Goal: Transaction & Acquisition: Subscribe to service/newsletter

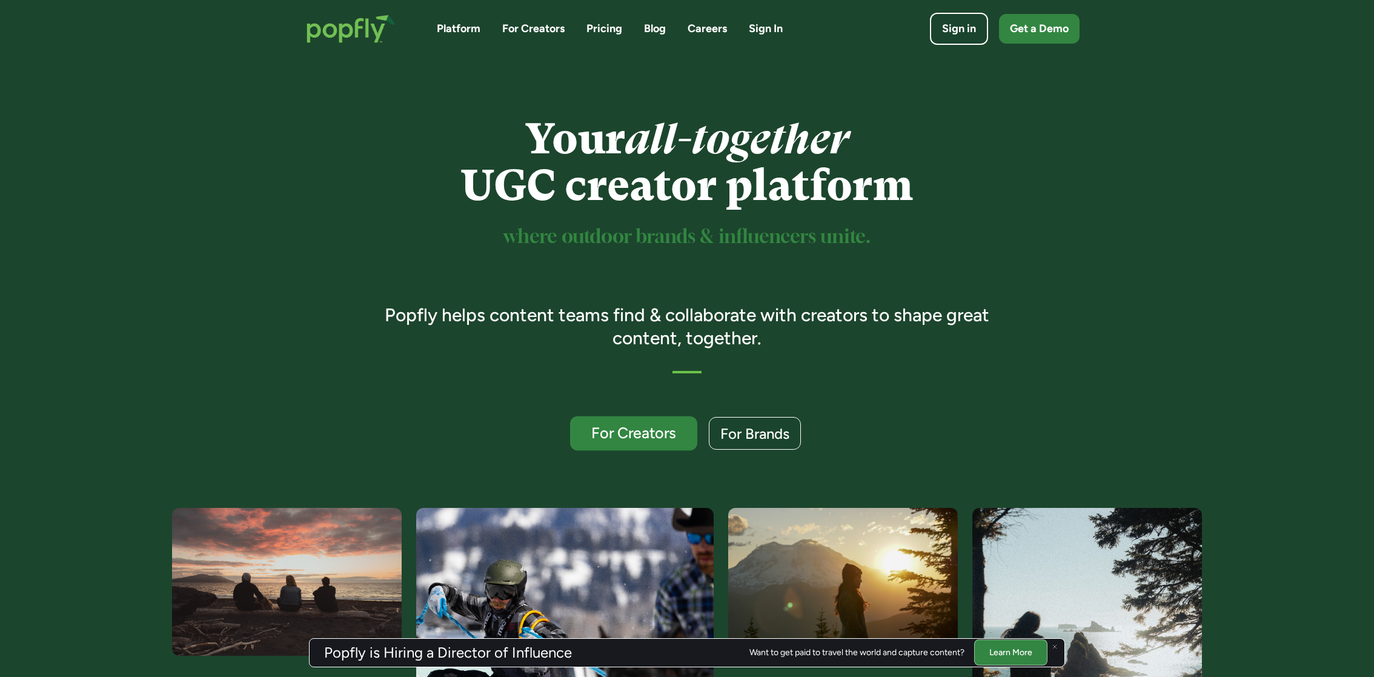
click at [627, 427] on div "For Creators" at bounding box center [633, 433] width 104 height 16
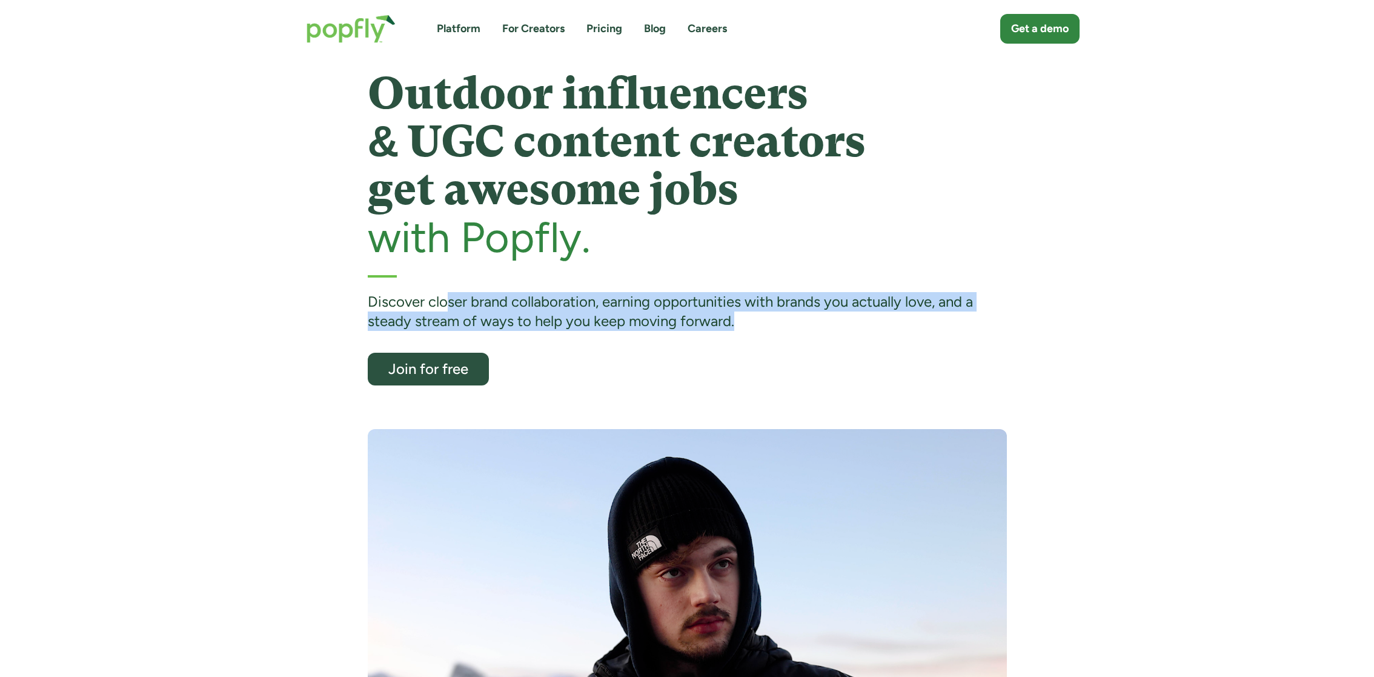
drag, startPoint x: 443, startPoint y: 301, endPoint x: 822, endPoint y: 369, distance: 385.3
click at [822, 369] on div "Outdoor influencers & UGC content creators get awesome jobs with Popfly. Discov…" at bounding box center [687, 228] width 639 height 316
click at [822, 367] on div "Outdoor influencers & UGC content creators get awesome jobs with Popfly. Discov…" at bounding box center [687, 228] width 639 height 316
drag, startPoint x: 668, startPoint y: 293, endPoint x: 790, endPoint y: 322, distance: 125.9
click at [790, 322] on div "Discover closer brand collaboration, earning opportunities with brands you actu…" at bounding box center [687, 311] width 639 height 39
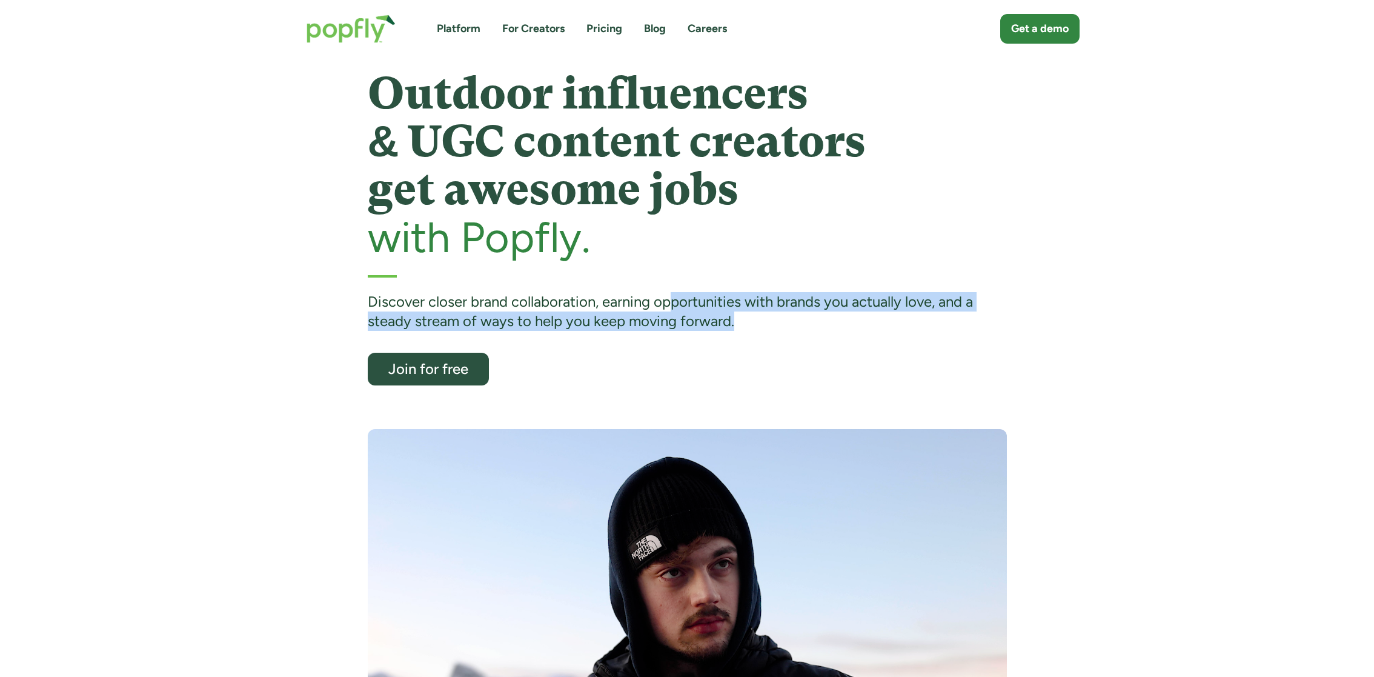
click at [790, 322] on div "Discover closer brand collaboration, earning opportunities with brands you actu…" at bounding box center [687, 311] width 639 height 39
drag, startPoint x: 583, startPoint y: 311, endPoint x: 772, endPoint y: 339, distance: 190.4
click at [772, 338] on div "Outdoor influencers & UGC content creators get awesome jobs with Popfly. Discov…" at bounding box center [687, 228] width 639 height 316
click at [772, 339] on div "Outdoor influencers & UGC content creators get awesome jobs with Popfly. Discov…" at bounding box center [687, 228] width 639 height 316
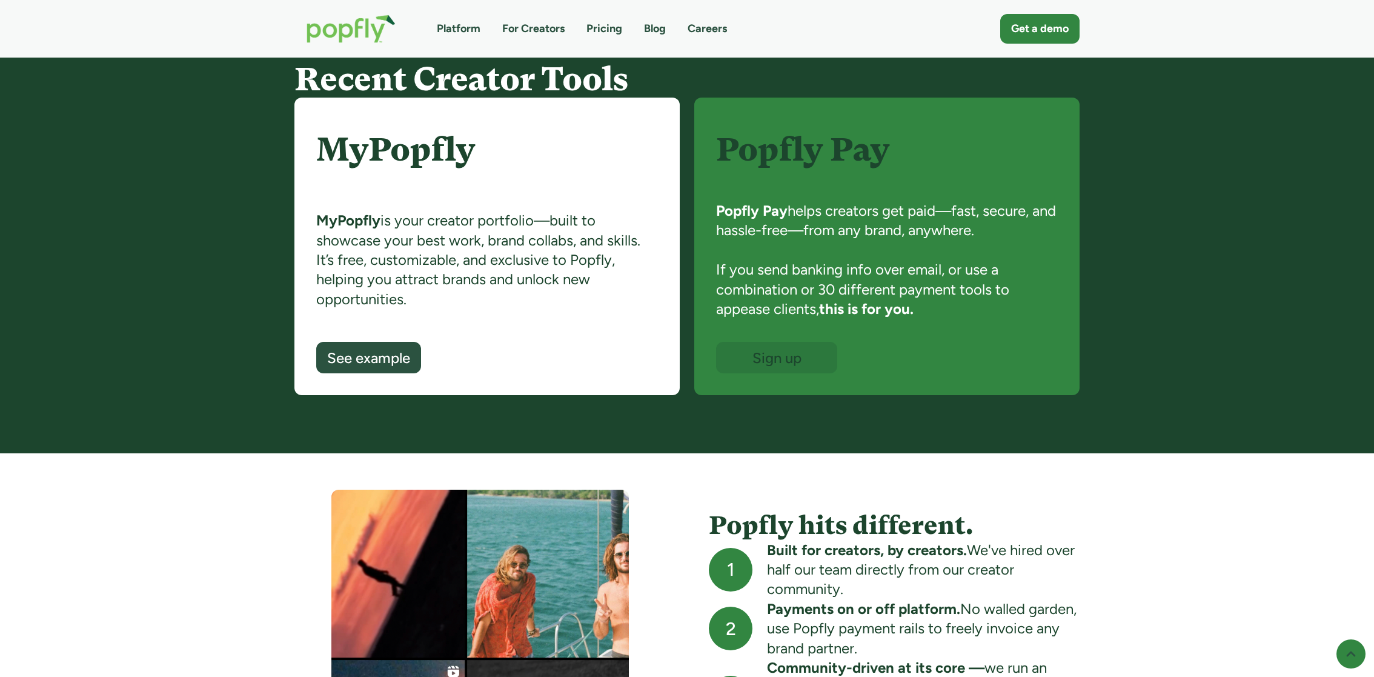
scroll to position [815, 0]
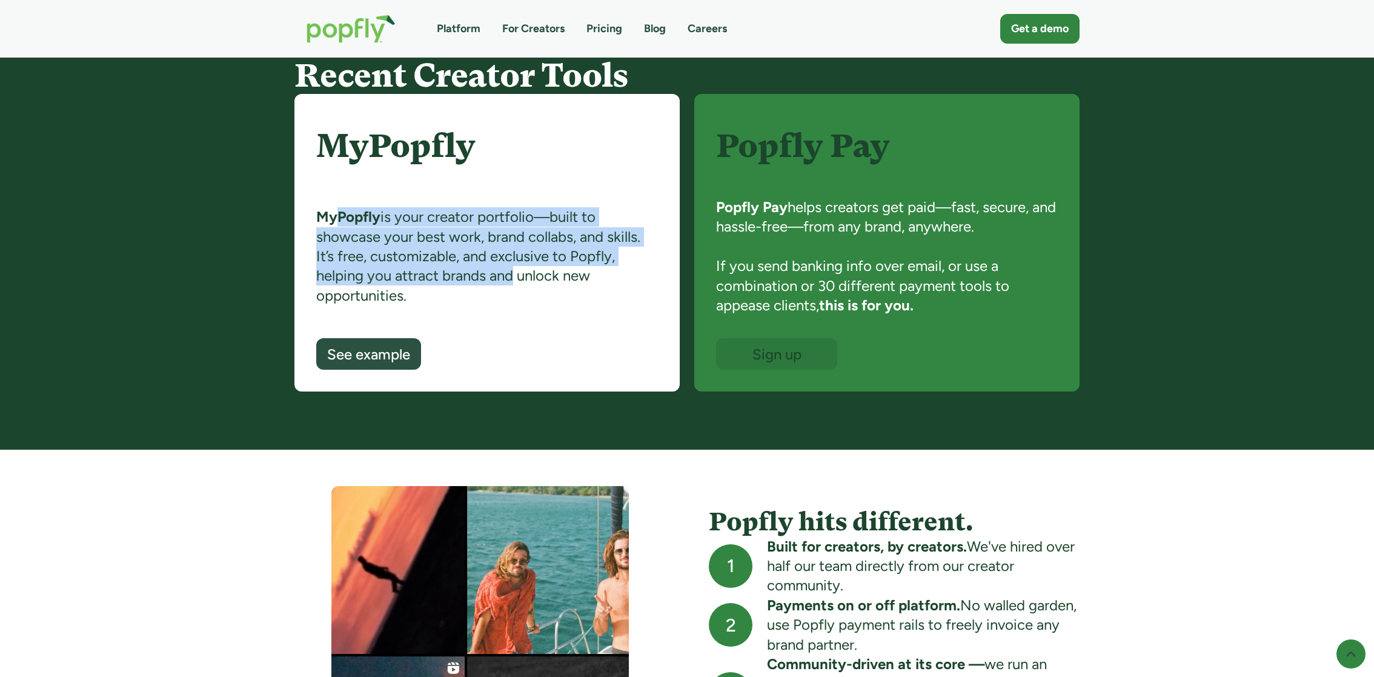
drag, startPoint x: 333, startPoint y: 217, endPoint x: 504, endPoint y: 276, distance: 180.6
click at [504, 276] on div "MyPopfly is your creator portfolio—built to showcase your best work, brand coll…" at bounding box center [487, 272] width 342 height 131
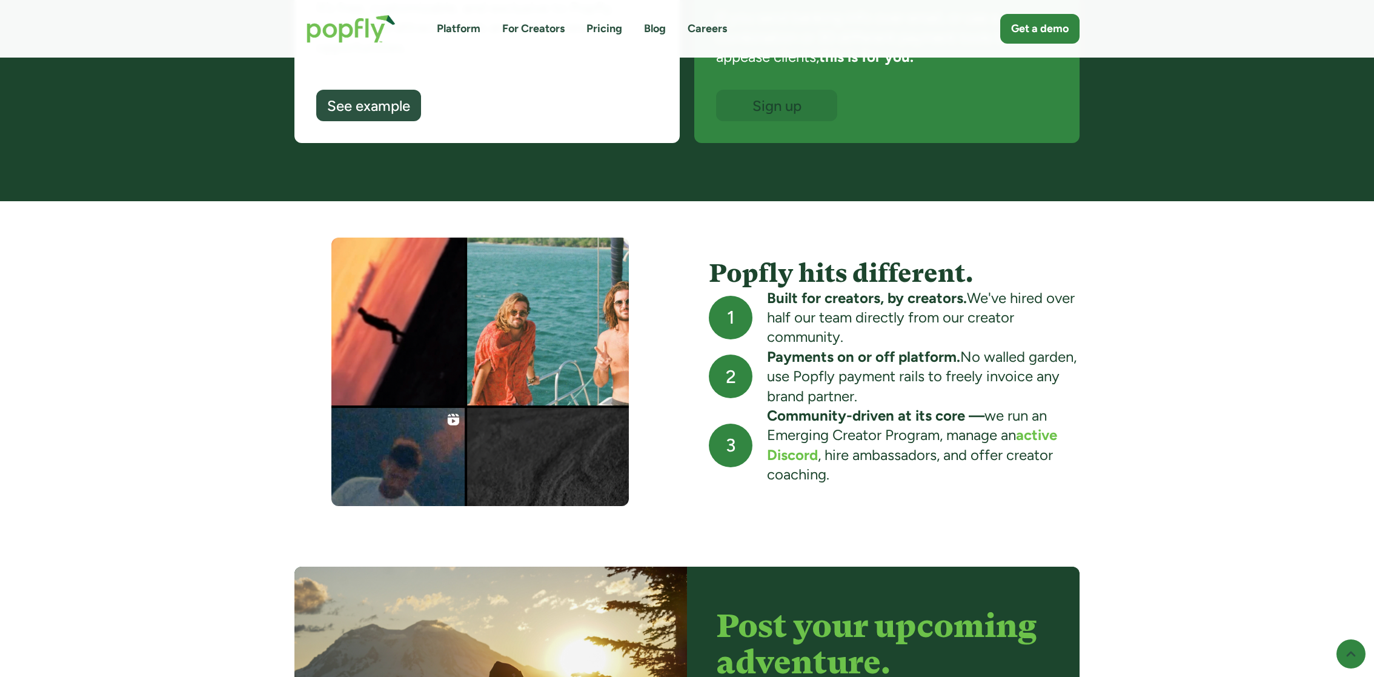
scroll to position [1065, 0]
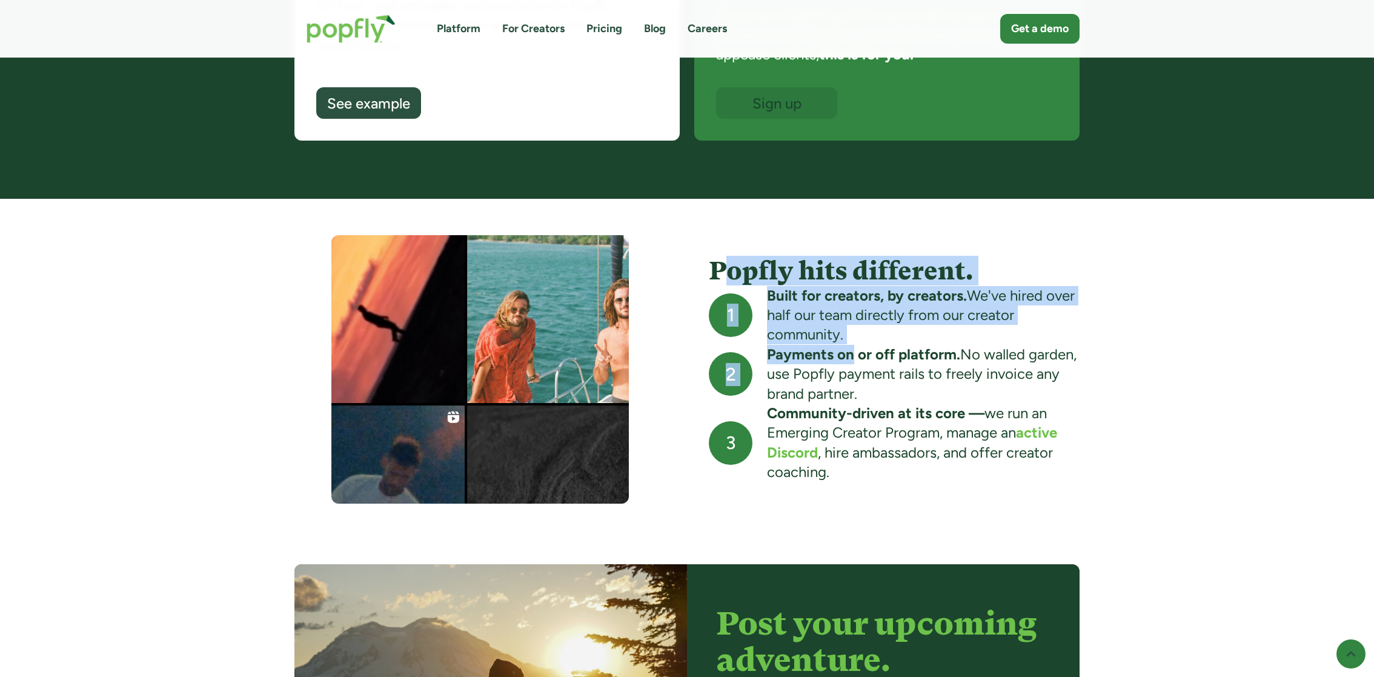
drag, startPoint x: 718, startPoint y: 267, endPoint x: 849, endPoint y: 357, distance: 158.9
click at [849, 357] on div "Popfly hits different. 1 Built for creators, by creators. We've hired over half…" at bounding box center [894, 368] width 371 height 225
click at [849, 357] on strong "Payments on or off platform." at bounding box center [863, 354] width 193 height 18
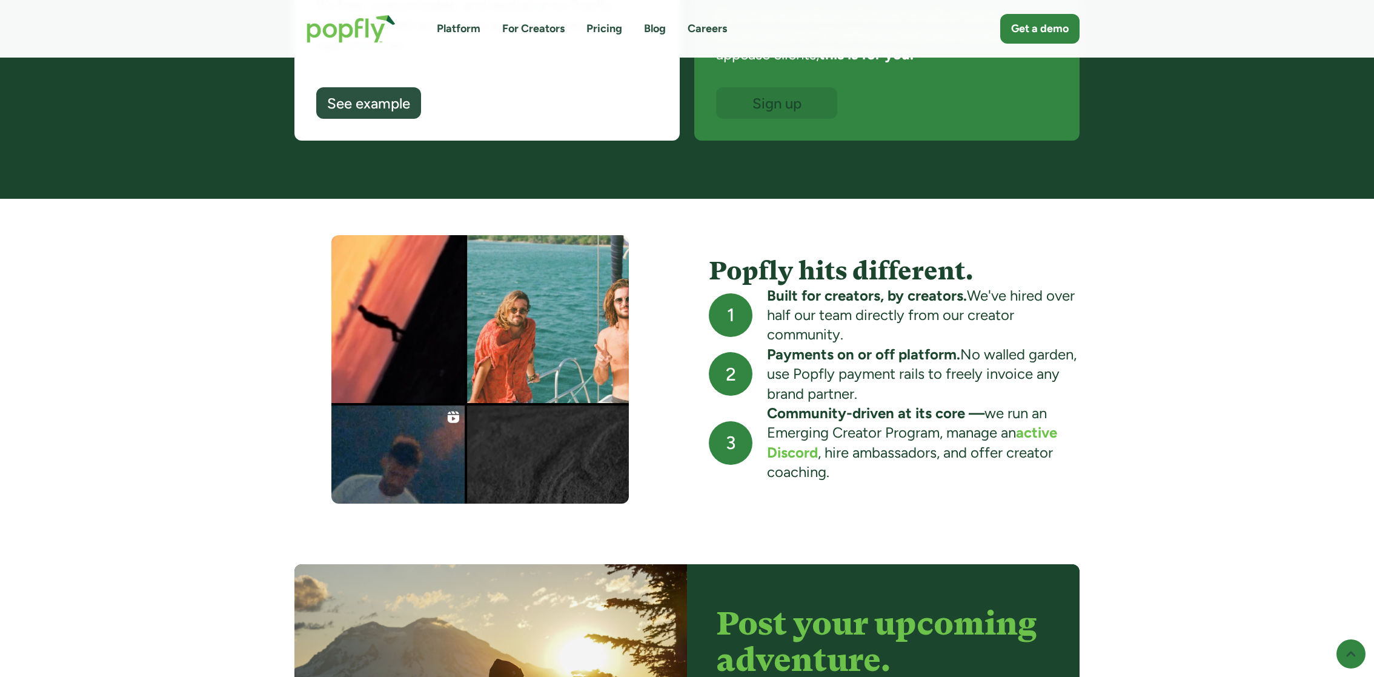
drag, startPoint x: 752, startPoint y: 290, endPoint x: 869, endPoint y: 337, distance: 126.1
click at [869, 337] on div "1 Built for creators, by creators. We've hired over half our team directly from…" at bounding box center [894, 315] width 371 height 59
click at [869, 337] on div "Built for creators, by creators. We've hired over half our team directly from o…" at bounding box center [923, 315] width 313 height 59
drag, startPoint x: 770, startPoint y: 293, endPoint x: 869, endPoint y: 342, distance: 109.7
click at [869, 342] on div "Built for creators, by creators. We've hired over half our team directly from o…" at bounding box center [923, 315] width 313 height 59
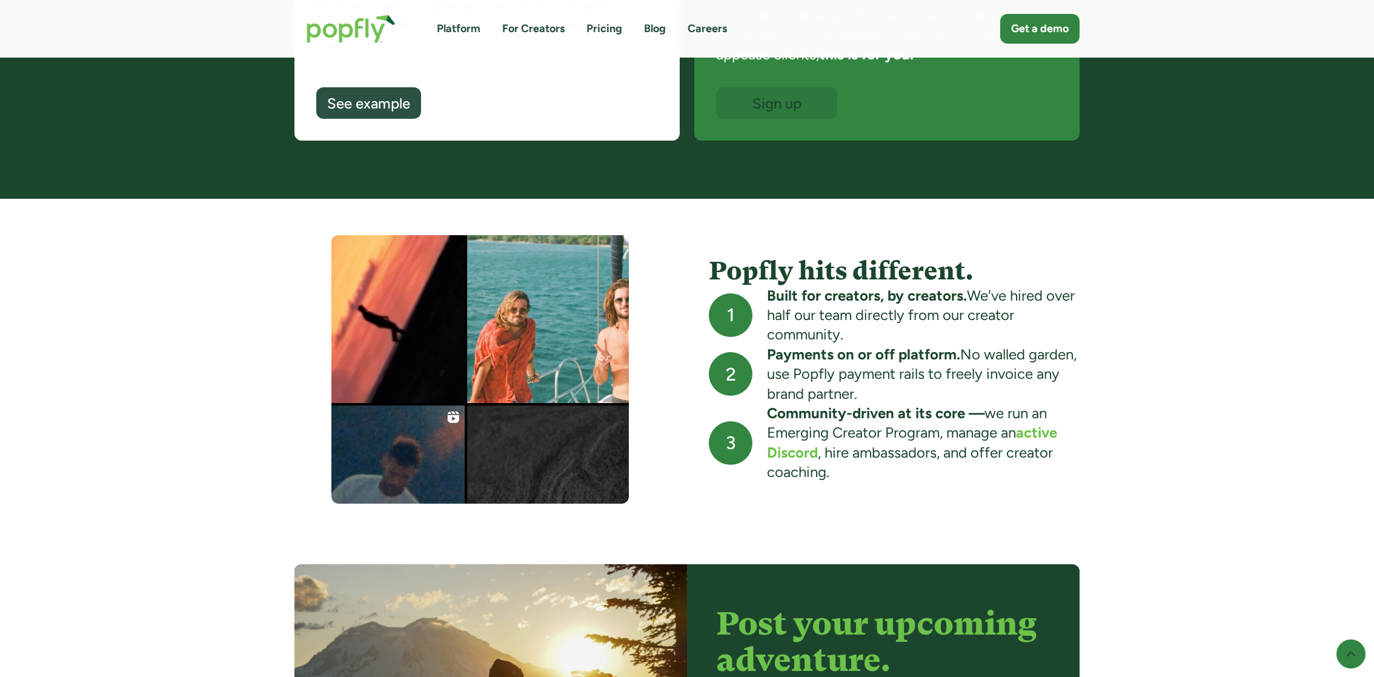
click at [869, 342] on div "Built for creators, by creators. We've hired over half our team directly from o…" at bounding box center [923, 315] width 313 height 59
drag, startPoint x: 770, startPoint y: 296, endPoint x: 968, endPoint y: 299, distance: 197.5
click at [968, 299] on div "Built for creators, by creators. We've hired over half our team directly from o…" at bounding box center [923, 315] width 313 height 59
copy div "Built for creators, by creators."
click at [879, 327] on div "Built for creators, by creators. We've hired over half our team directly from o…" at bounding box center [923, 315] width 313 height 59
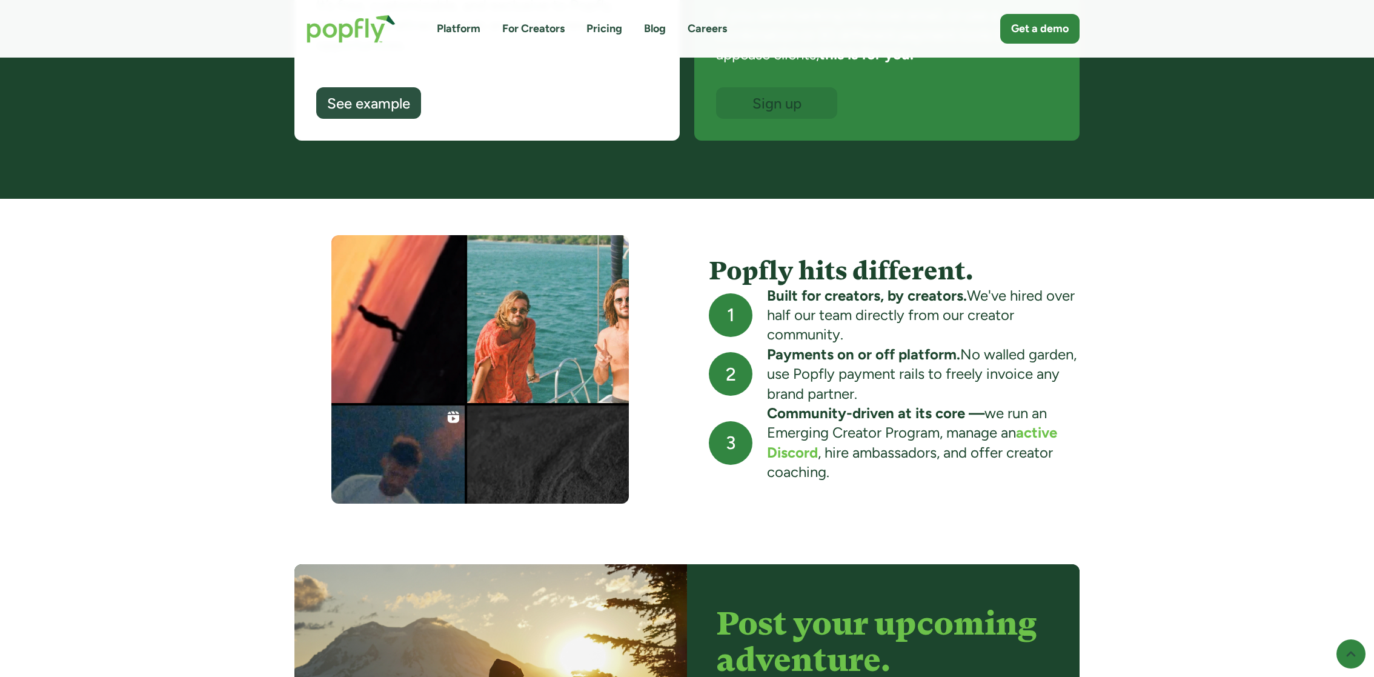
drag, startPoint x: 769, startPoint y: 346, endPoint x: 976, endPoint y: 387, distance: 211.2
click at [976, 388] on div "Payments on or off platform. No walled garden, use Popfly payment rails to free…" at bounding box center [923, 374] width 313 height 59
click at [976, 387] on div "Payments on or off platform. No walled garden, use Popfly payment rails to free…" at bounding box center [923, 374] width 313 height 59
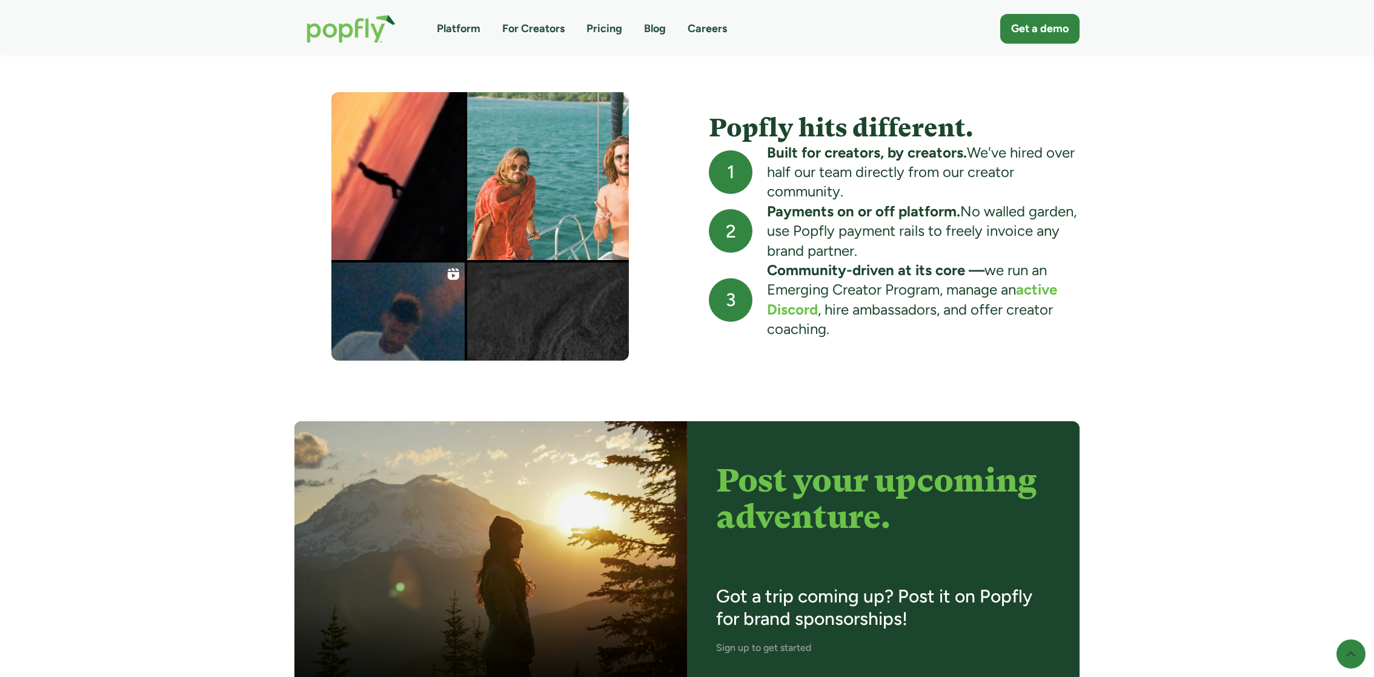
scroll to position [1211, 0]
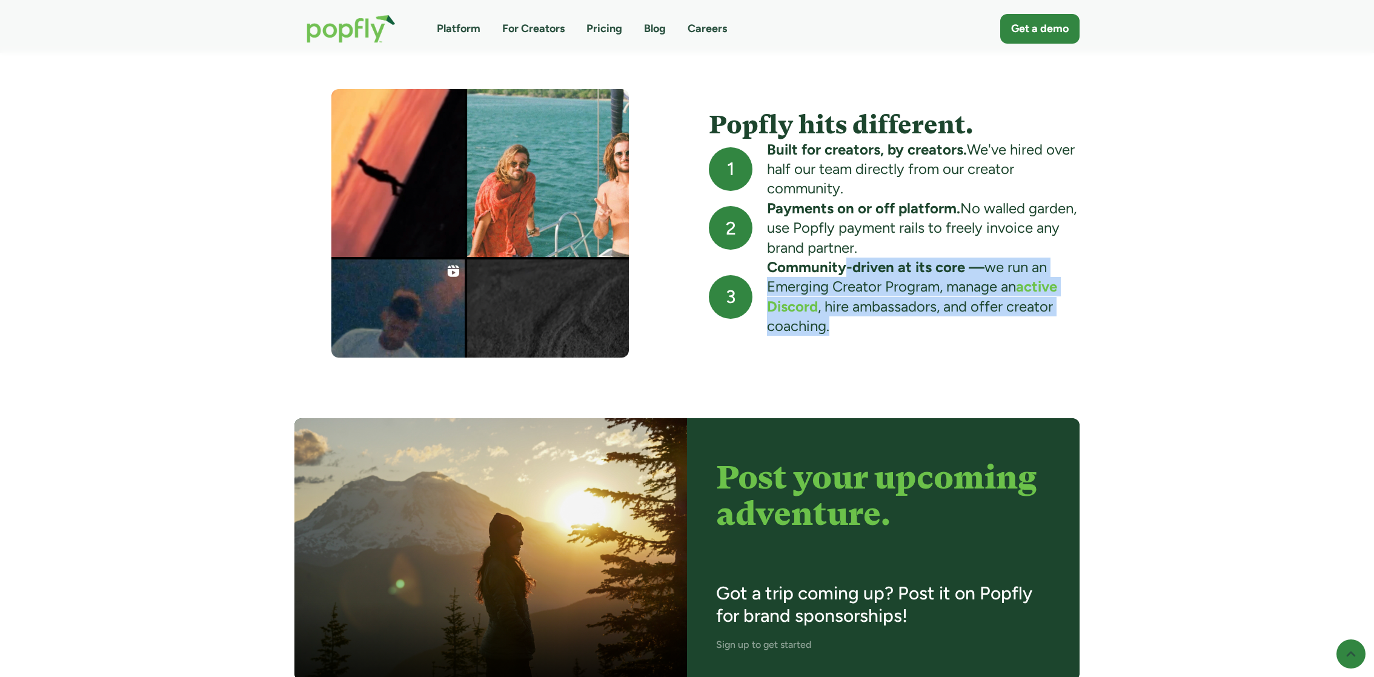
drag, startPoint x: 841, startPoint y: 273, endPoint x: 944, endPoint y: 320, distance: 112.7
click at [944, 320] on div "Community-driven at its core — we run an Emerging Creator Program, manage an ac…" at bounding box center [923, 296] width 313 height 79
drag, startPoint x: 886, startPoint y: 277, endPoint x: 959, endPoint y: 346, distance: 99.8
click at [959, 346] on div "Popfly hits different. 1 Built for creators, by creators. We've hired over half…" at bounding box center [686, 223] width 785 height 269
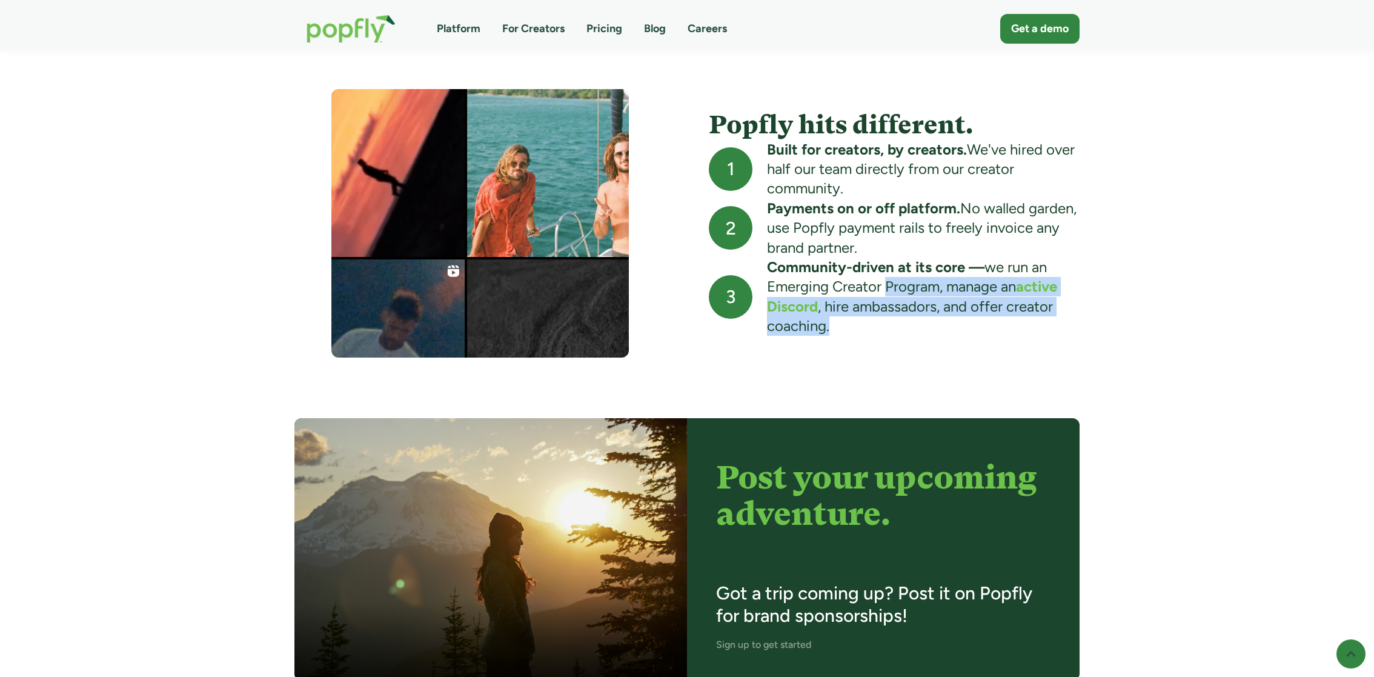
click at [959, 346] on div "Popfly hits different. 1 Built for creators, by creators. We've hired over half…" at bounding box center [686, 223] width 785 height 269
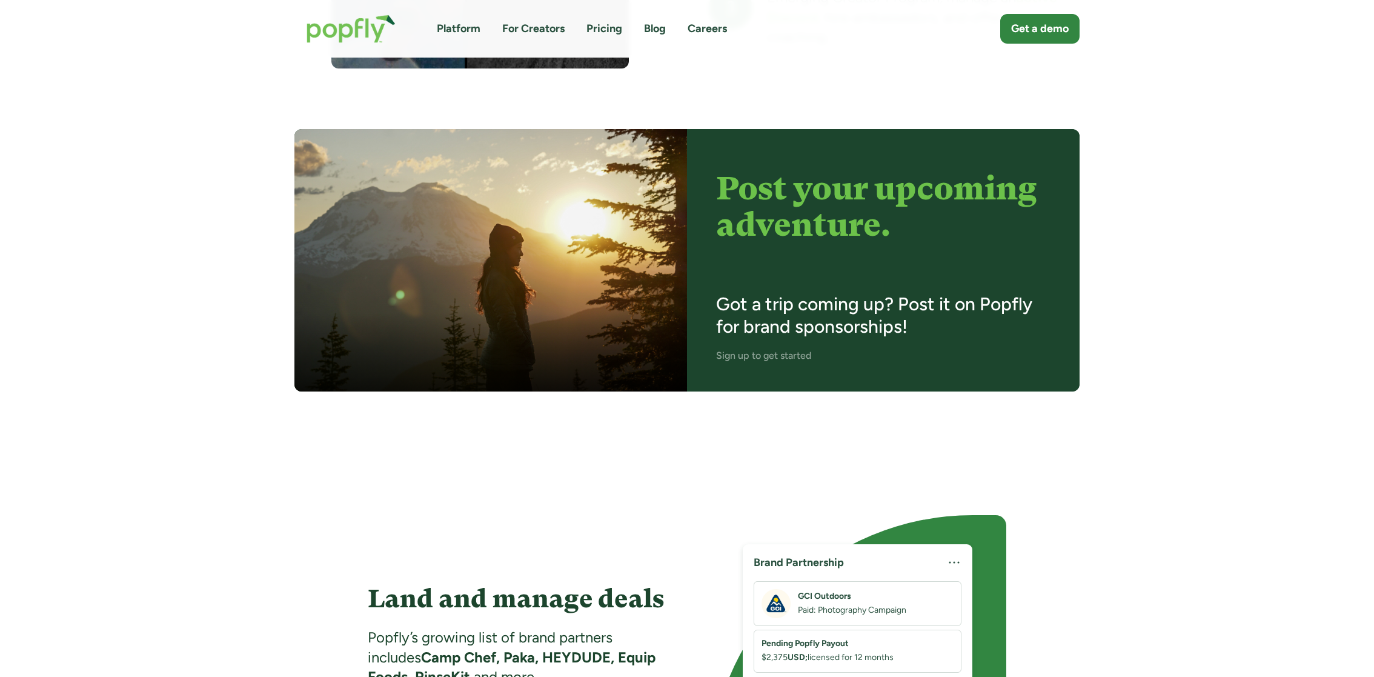
scroll to position [1494, 0]
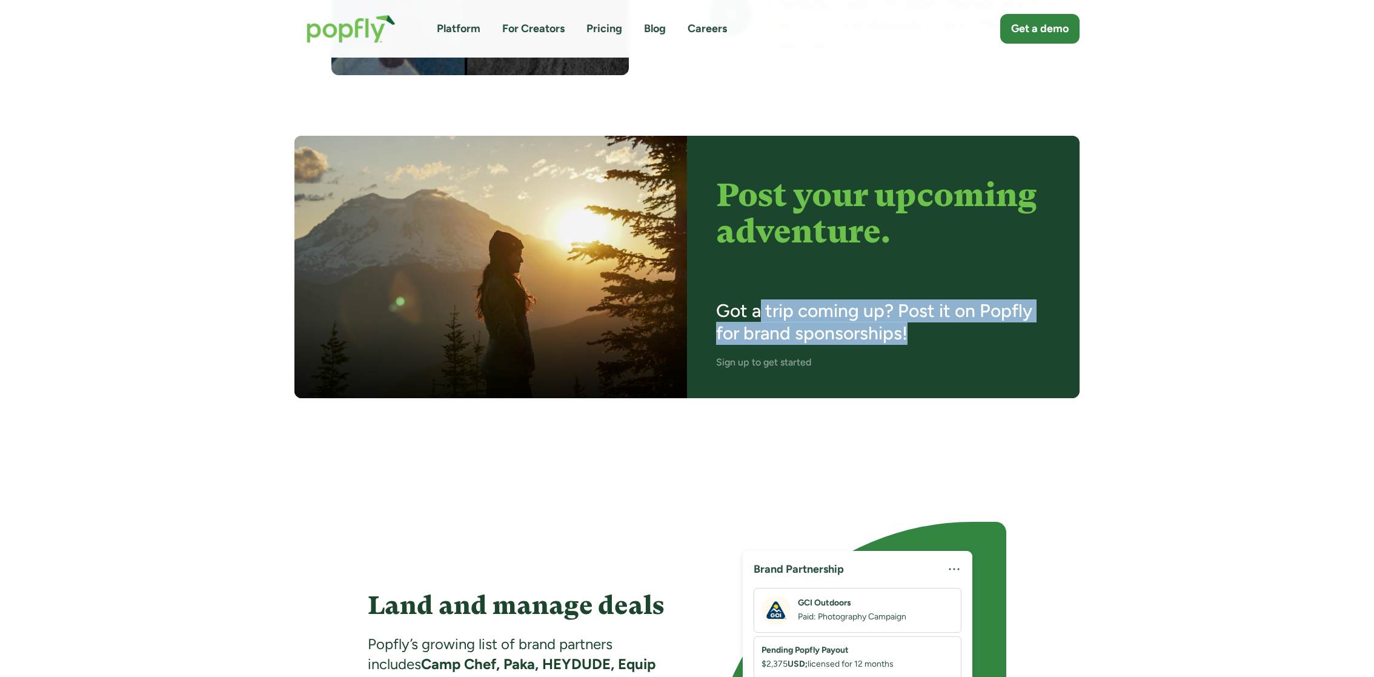
drag, startPoint x: 762, startPoint y: 301, endPoint x: 959, endPoint y: 342, distance: 201.6
click at [959, 342] on h3 "Got a trip coming up? Post it on Popfly for brand sponsorships!" at bounding box center [883, 321] width 334 height 45
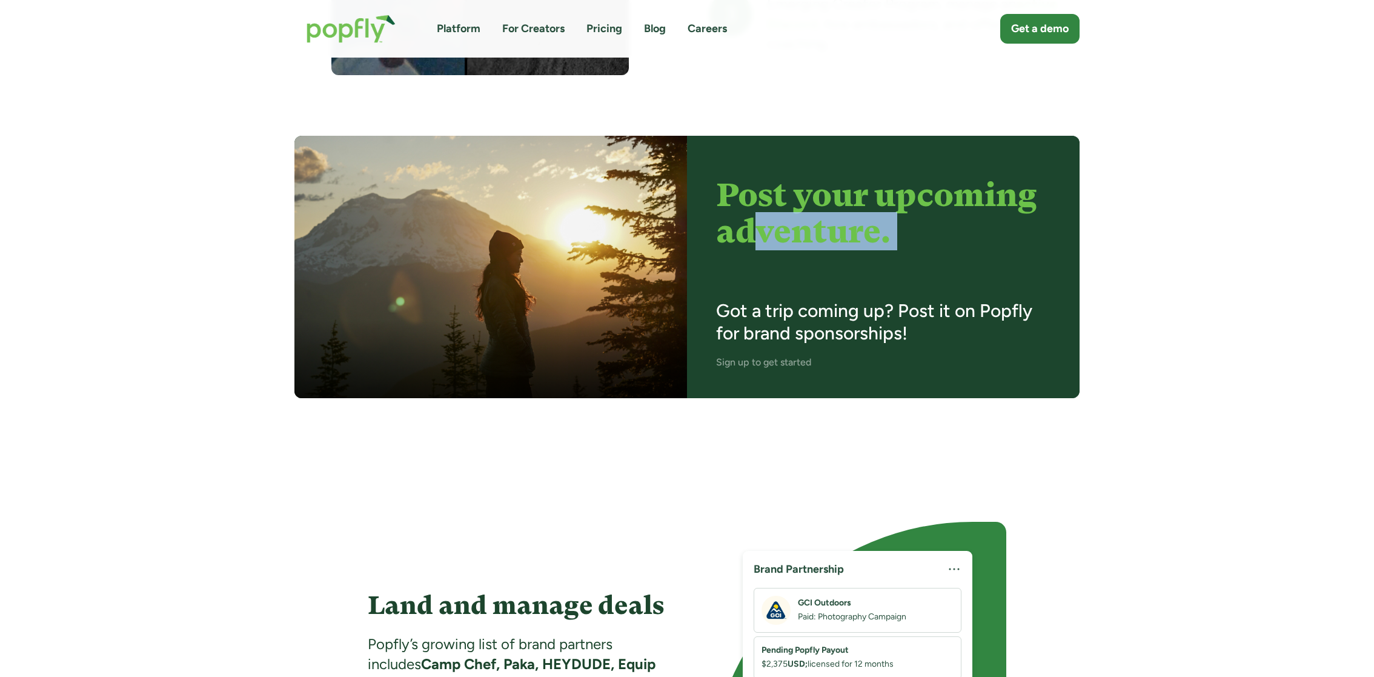
drag, startPoint x: 763, startPoint y: 214, endPoint x: 915, endPoint y: 302, distance: 175.1
click at [914, 300] on div "Post your upcoming adventure. Got a trip coming up? Post it on Popfly for brand…" at bounding box center [883, 267] width 393 height 262
click at [915, 302] on h3 "Got a trip coming up? Post it on Popfly for brand sponsorships!" at bounding box center [883, 321] width 334 height 45
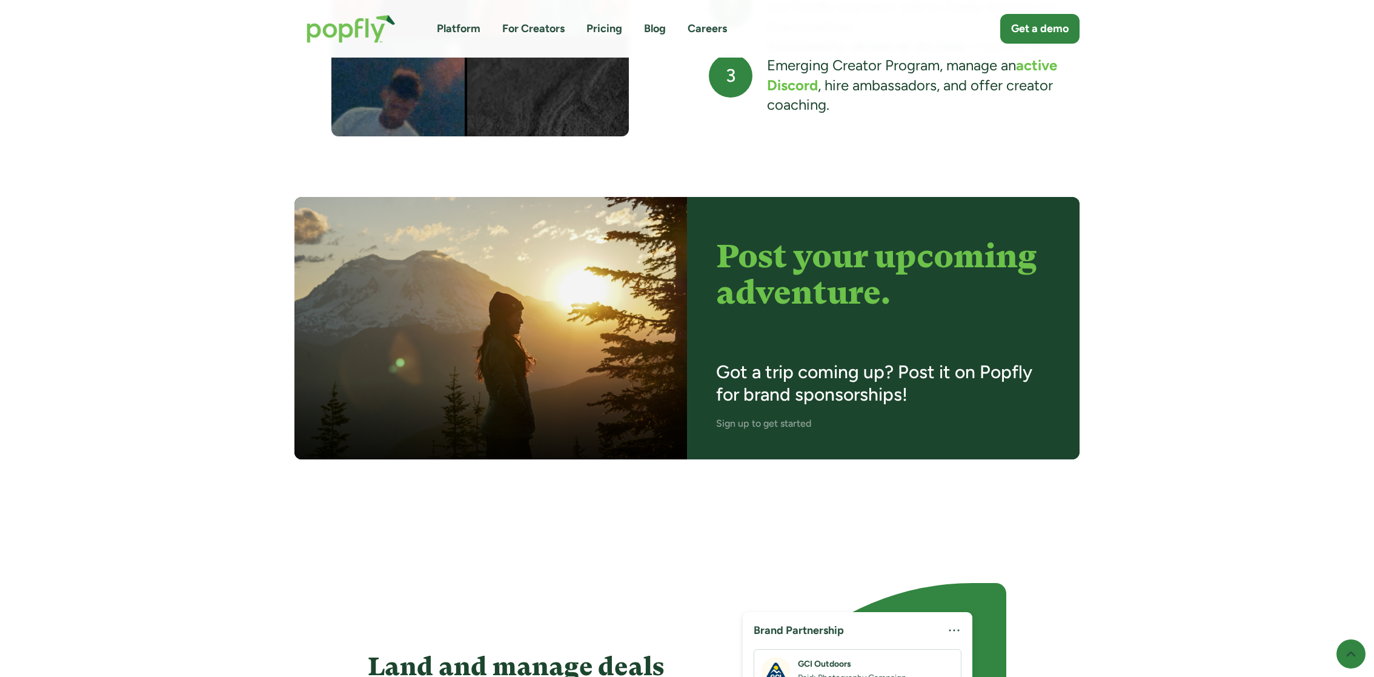
scroll to position [1445, 0]
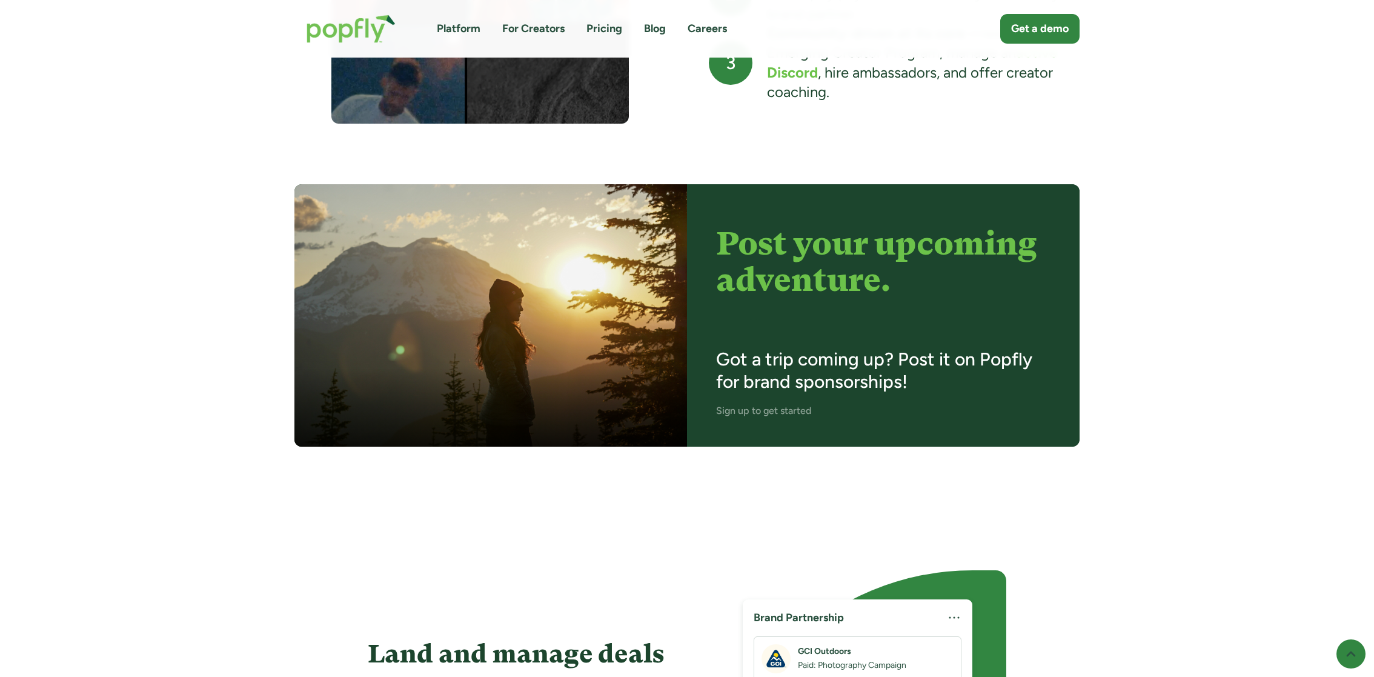
click at [832, 351] on h3 "Got a trip coming up? Post it on Popfly for brand sponsorships!" at bounding box center [883, 370] width 334 height 45
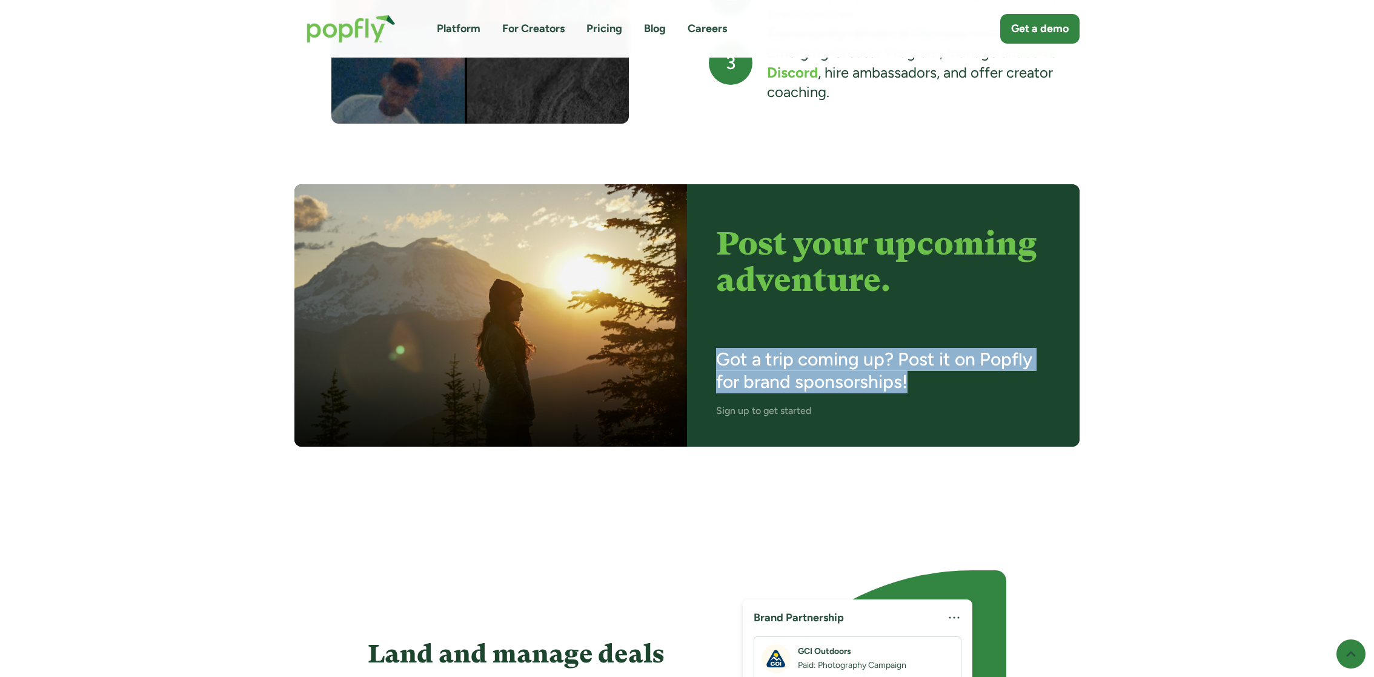
click at [832, 351] on h3 "Got a trip coming up? Post it on Popfly for brand sponsorships!" at bounding box center [883, 370] width 334 height 45
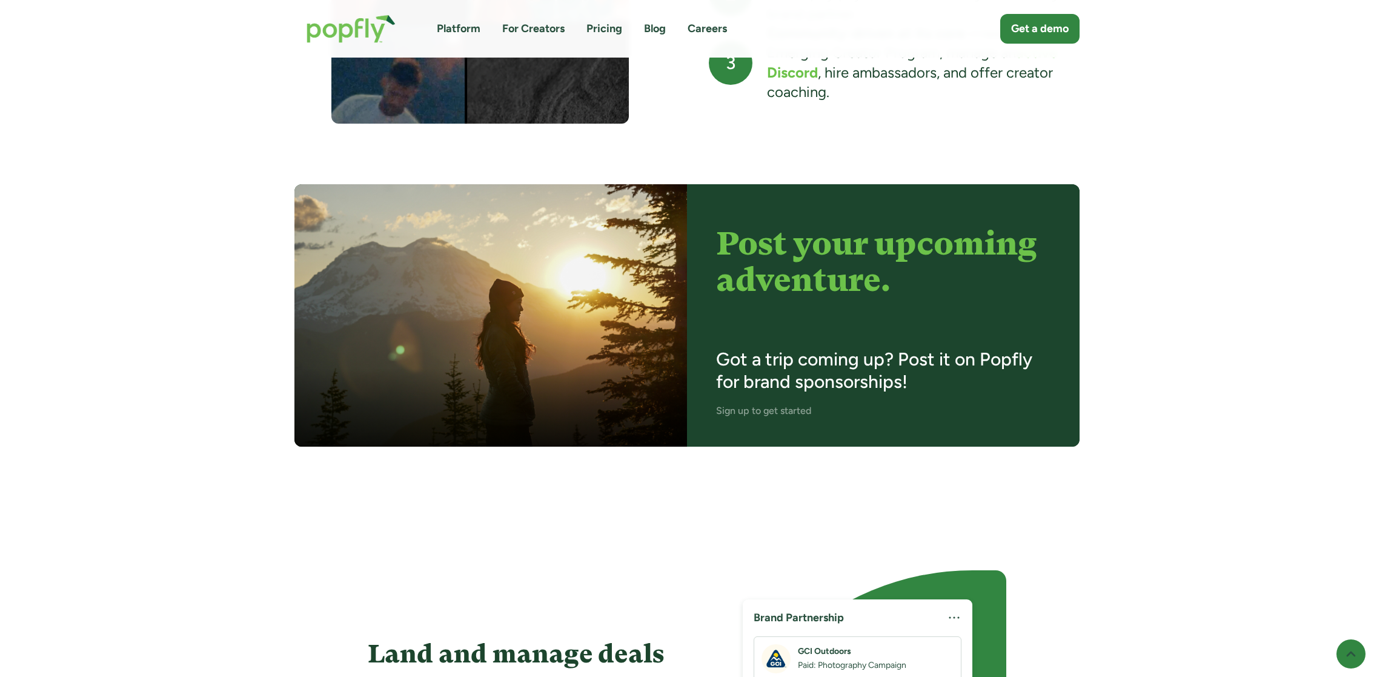
click at [803, 419] on div "Post your upcoming adventure. Got a trip coming up? Post it on Popfly for brand…" at bounding box center [883, 315] width 393 height 262
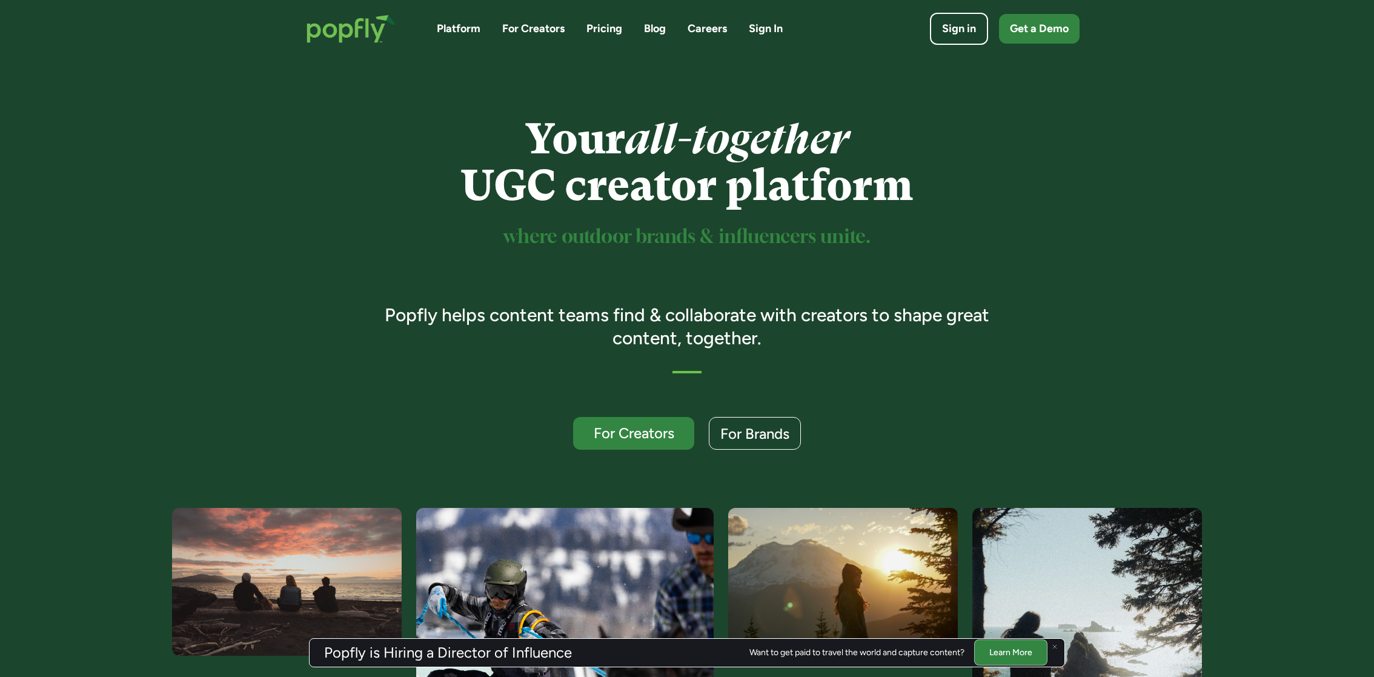
click at [944, 8] on div "Platform For Creators Pricing Blog Careers Sign In Sign in Get a Demo" at bounding box center [686, 28] width 785 height 53
click at [947, 36] on div "Sign in" at bounding box center [959, 29] width 38 height 17
